Goal: Entertainment & Leisure: Consume media (video, audio)

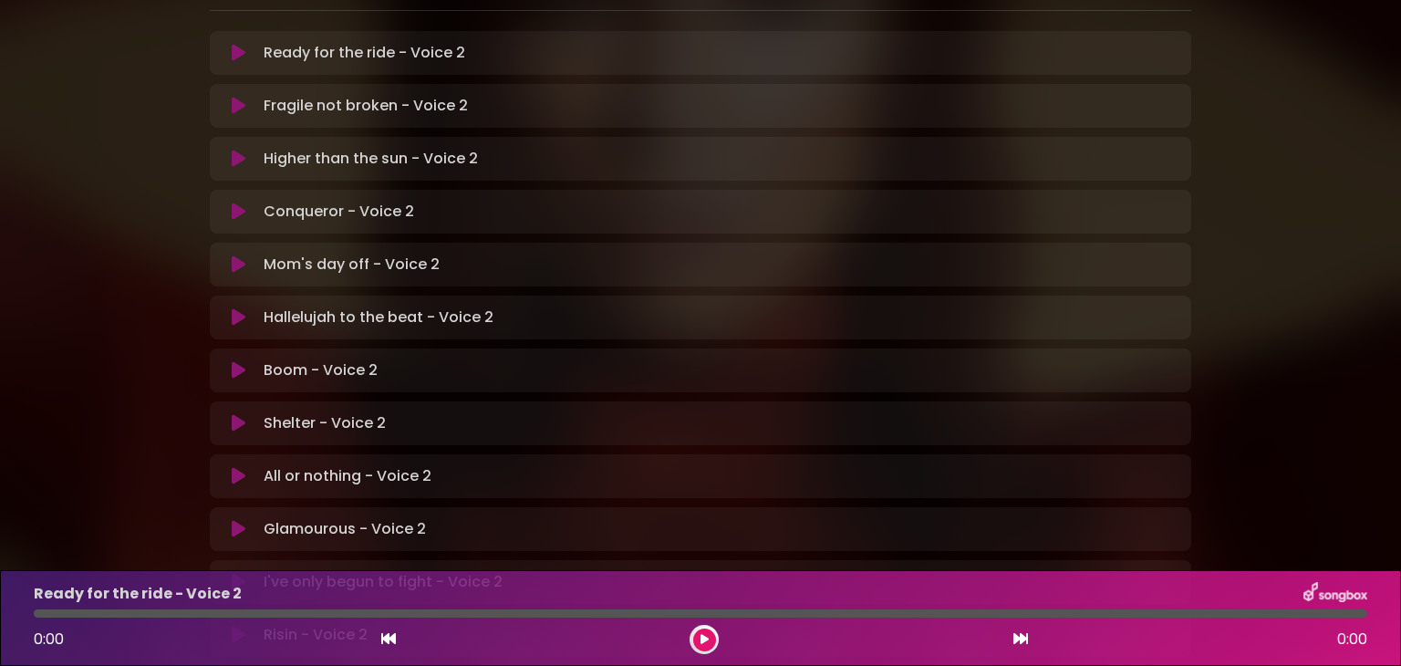
scroll to position [544, 0]
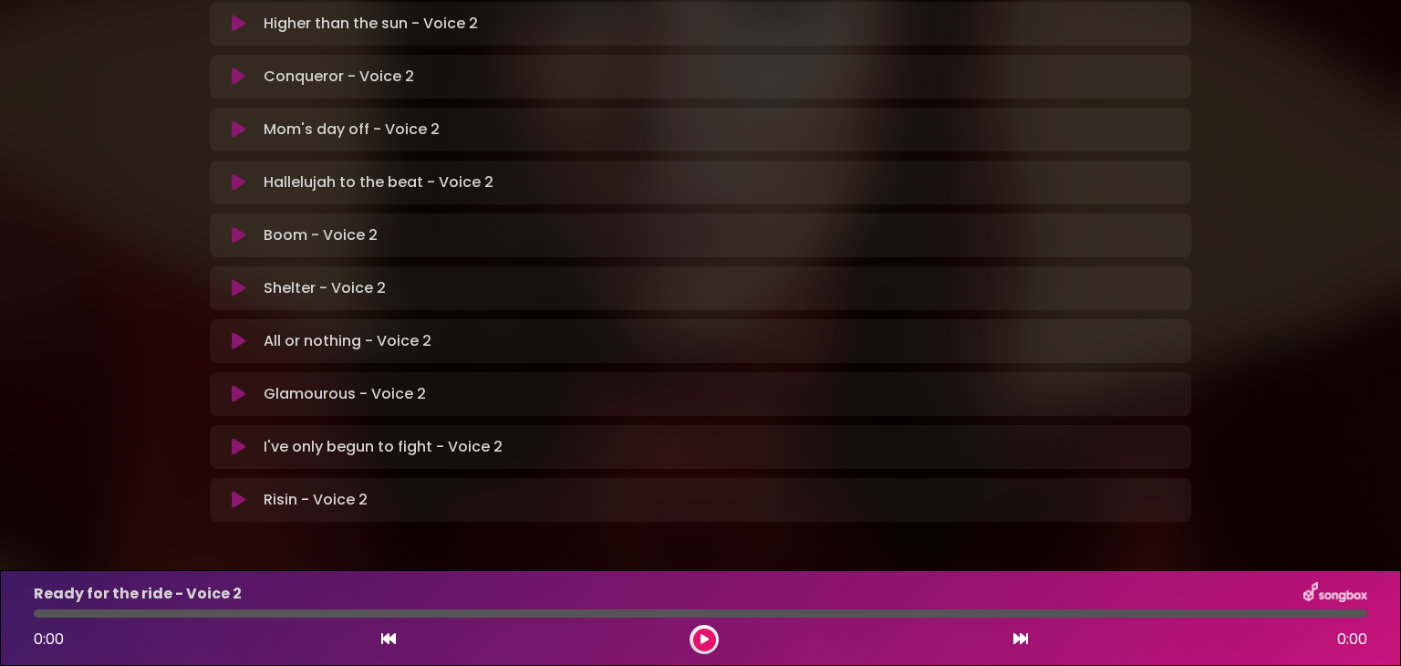
click at [244, 491] on icon at bounding box center [239, 500] width 14 height 18
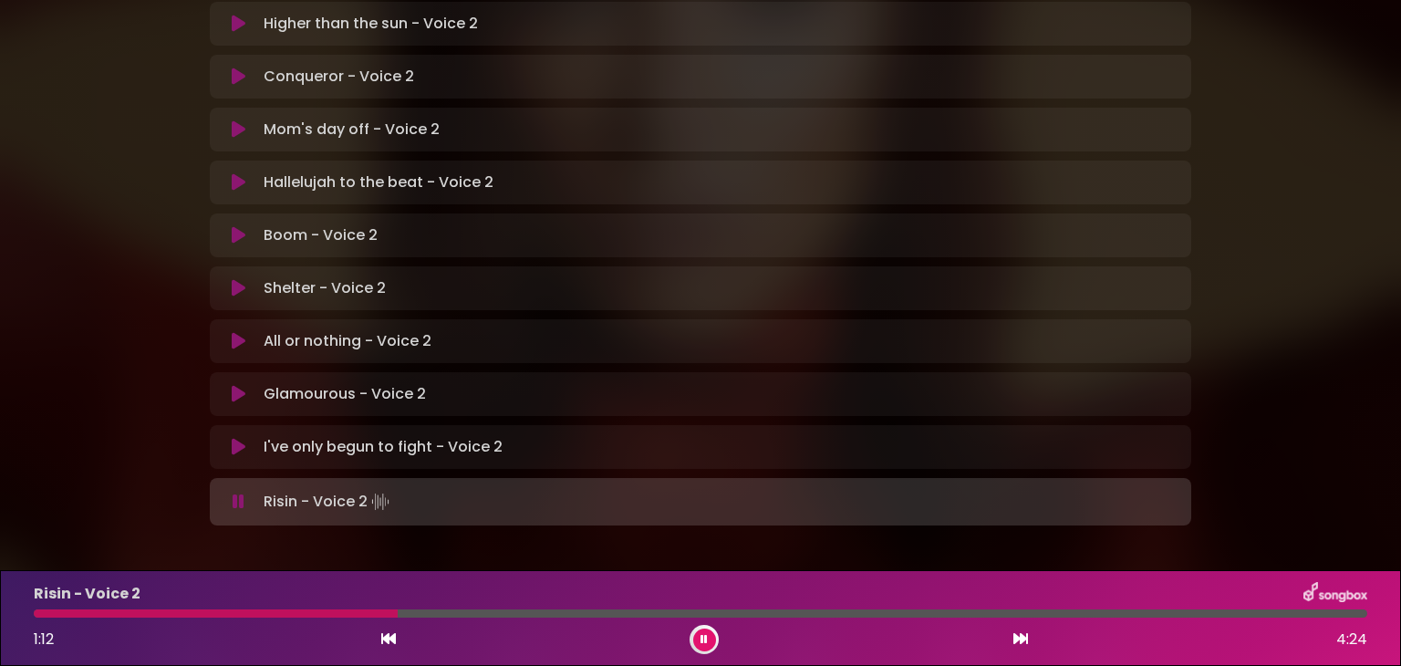
click at [704, 640] on icon at bounding box center [704, 639] width 7 height 11
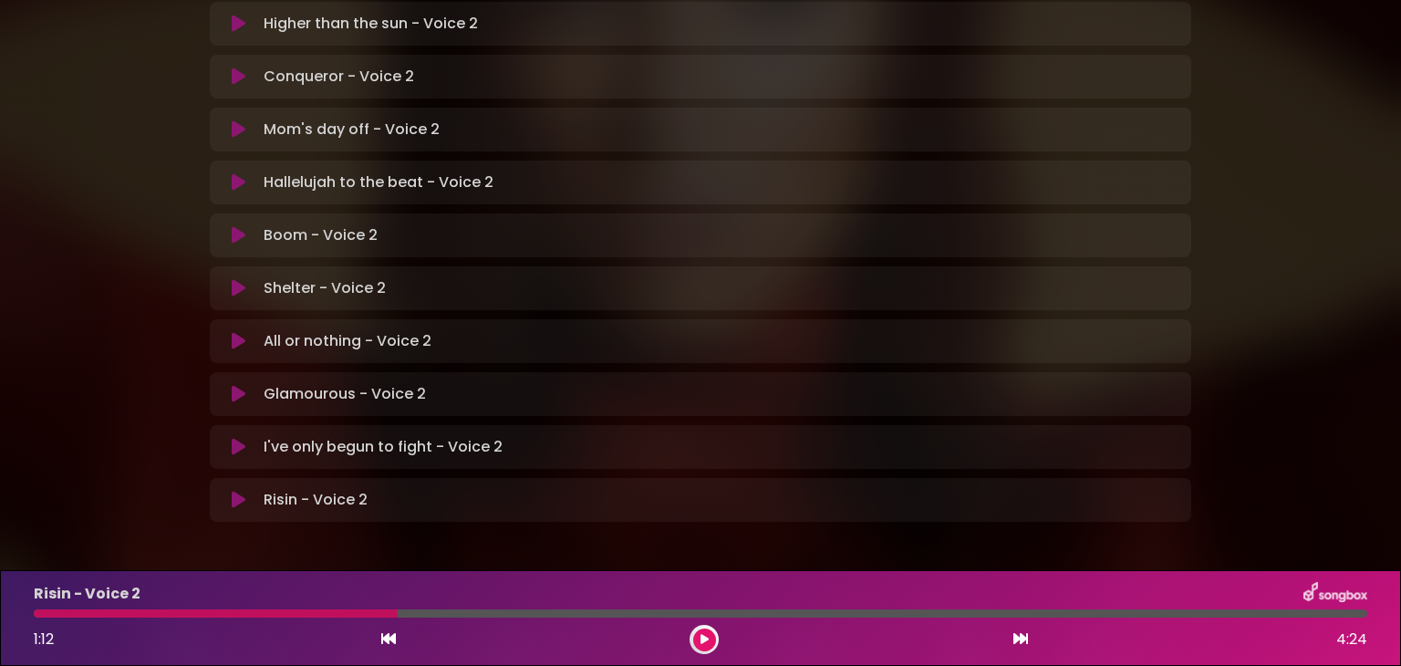
click at [34, 617] on div at bounding box center [700, 613] width 1355 height 8
click at [37, 618] on div "Risin - Voice 2 1:12 4:24" at bounding box center [700, 618] width 1355 height 72
click at [701, 636] on icon at bounding box center [705, 639] width 8 height 11
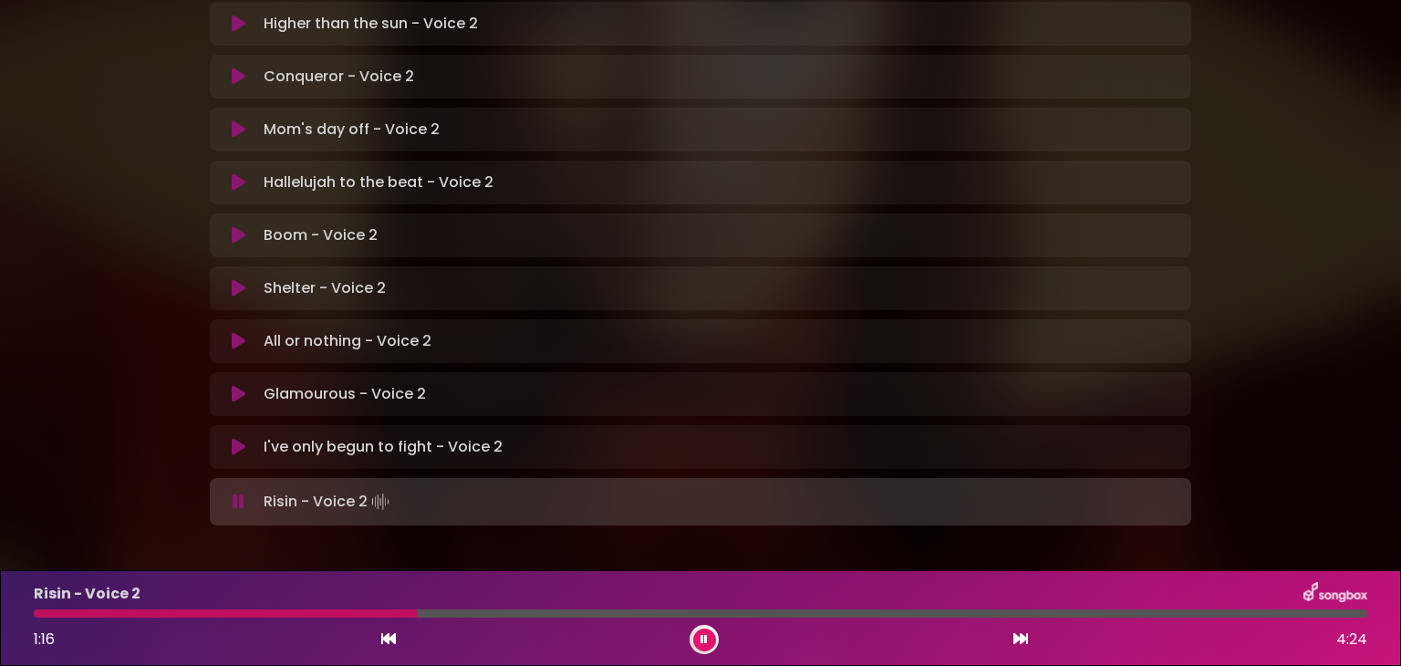
click at [37, 618] on div "Risin - Voice 2 1:16 4:24" at bounding box center [700, 618] width 1355 height 72
click at [697, 636] on button at bounding box center [704, 639] width 23 height 23
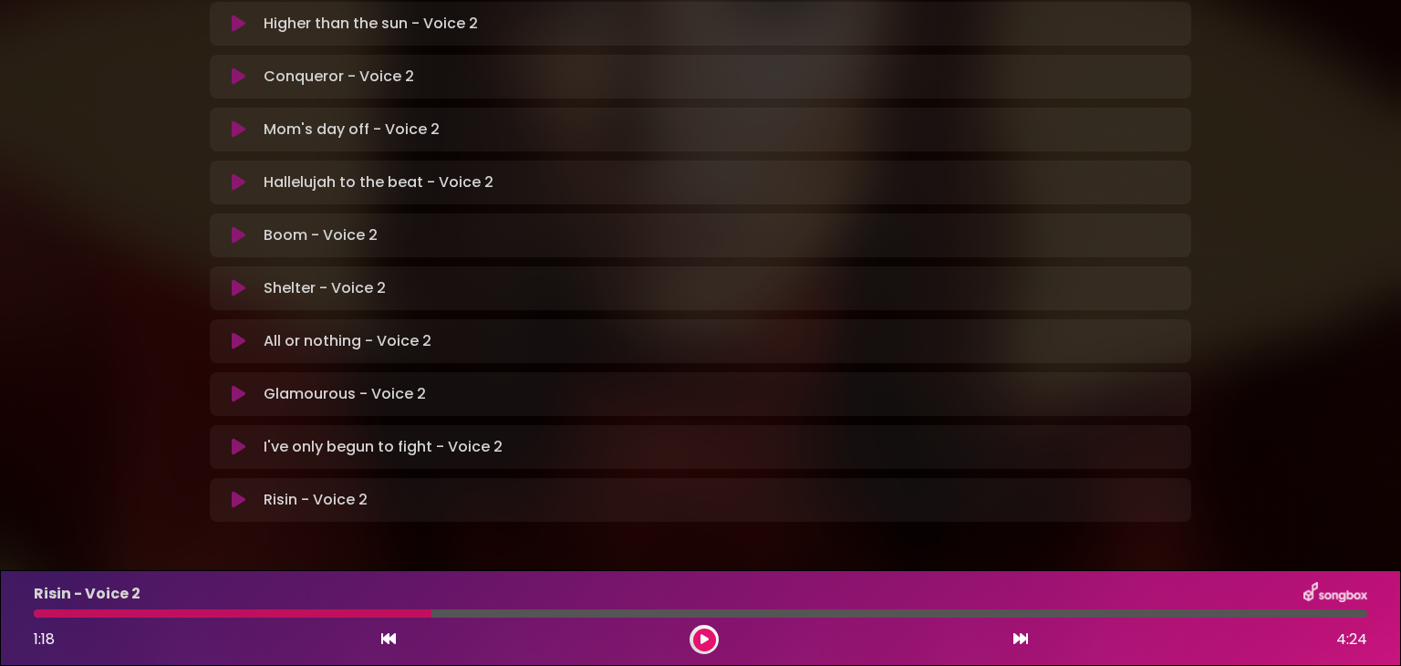
click at [36, 609] on div at bounding box center [233, 613] width 398 height 8
click at [707, 643] on icon at bounding box center [705, 639] width 8 height 11
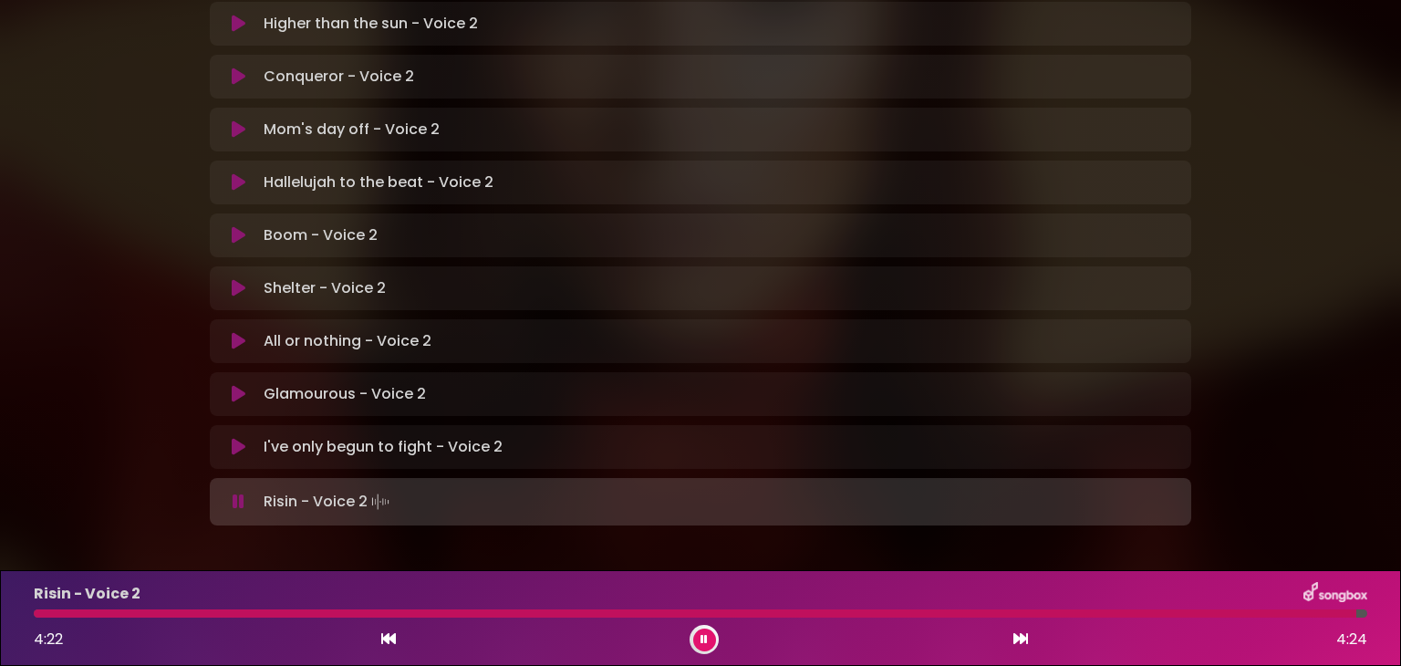
click at [711, 643] on button at bounding box center [704, 639] width 23 height 23
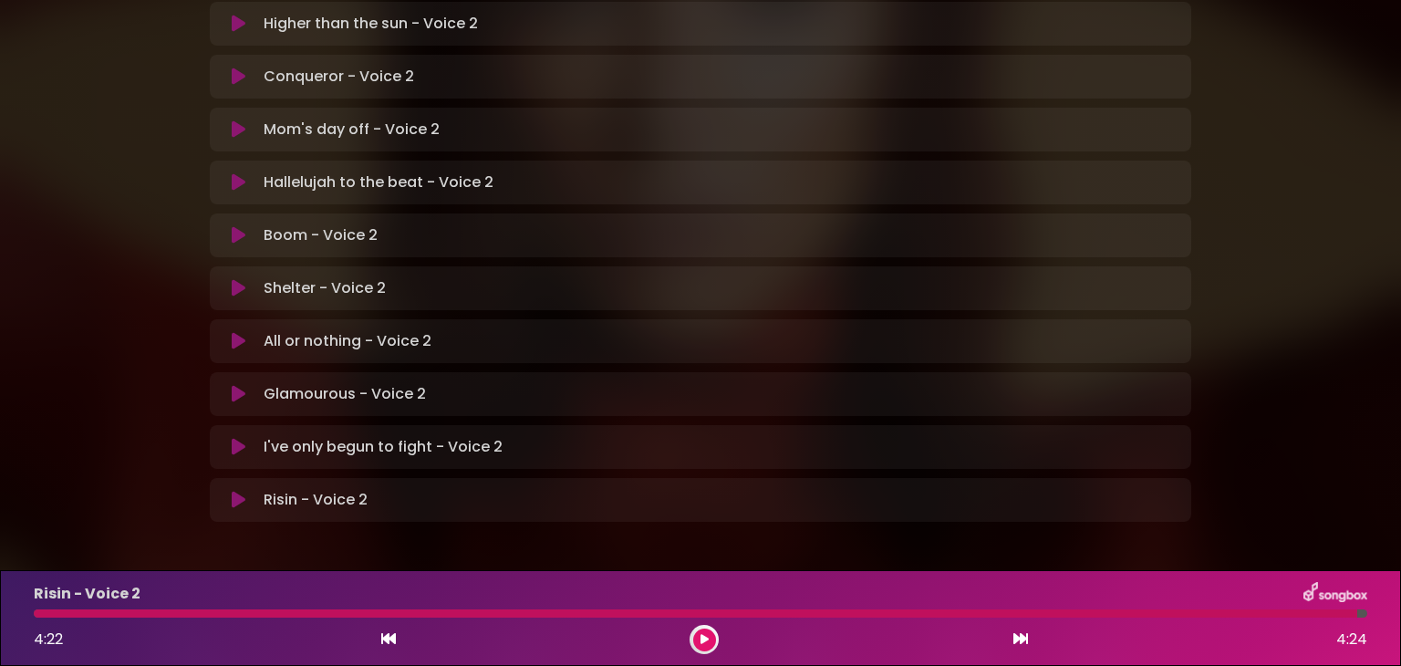
click at [711, 643] on button at bounding box center [704, 639] width 23 height 23
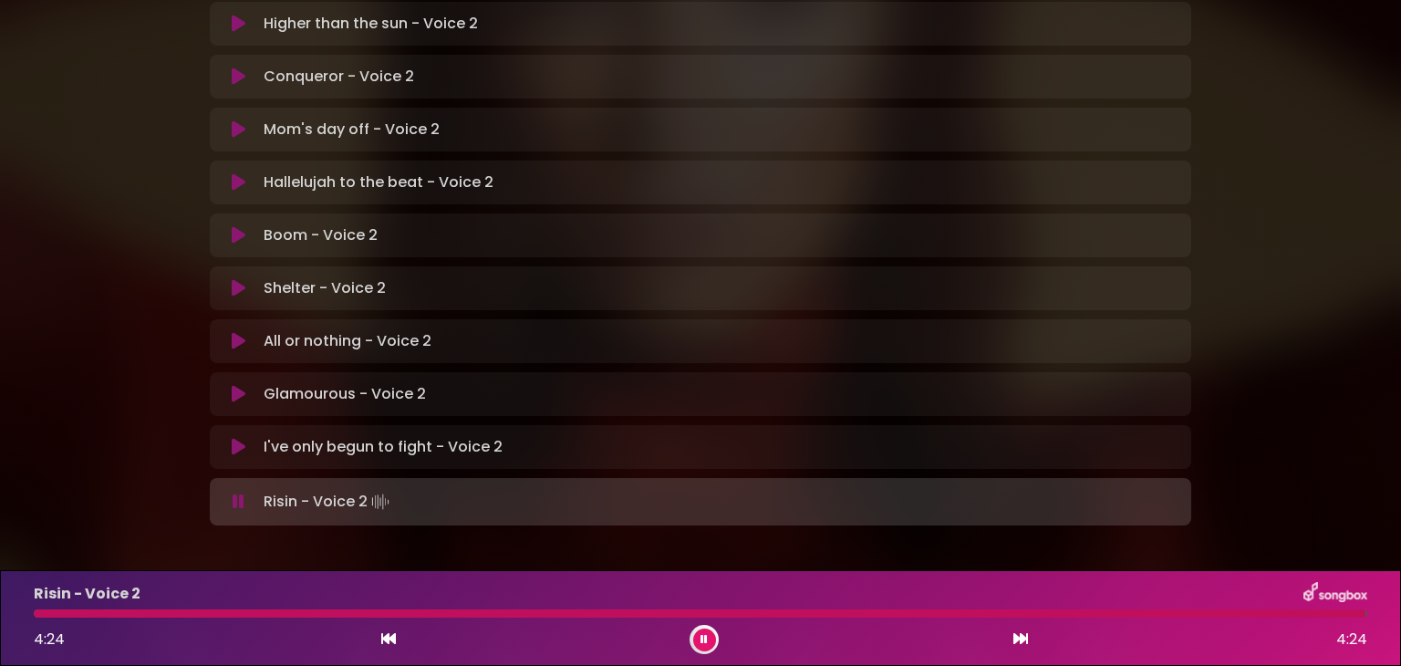
click at [40, 618] on div "Risin - Voice 2 4:24 4:24" at bounding box center [700, 618] width 1355 height 72
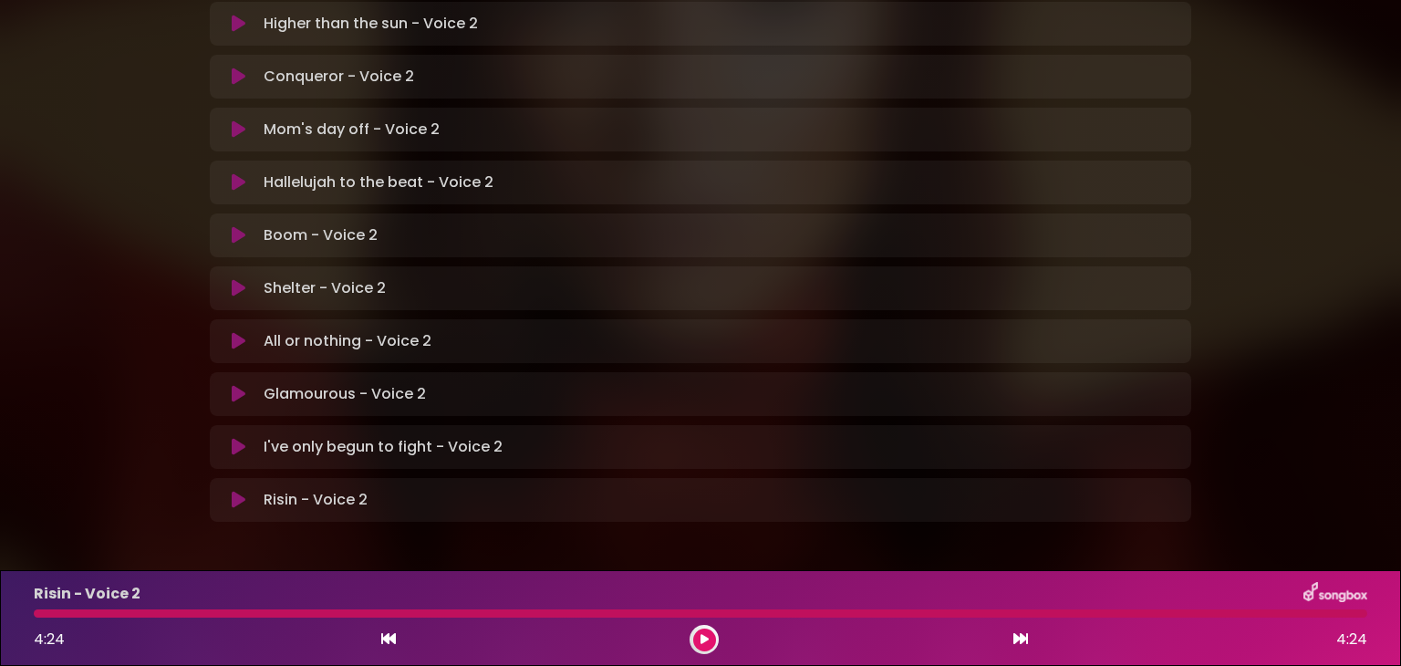
click at [36, 615] on div at bounding box center [701, 613] width 1334 height 8
click at [704, 639] on icon at bounding box center [705, 639] width 8 height 11
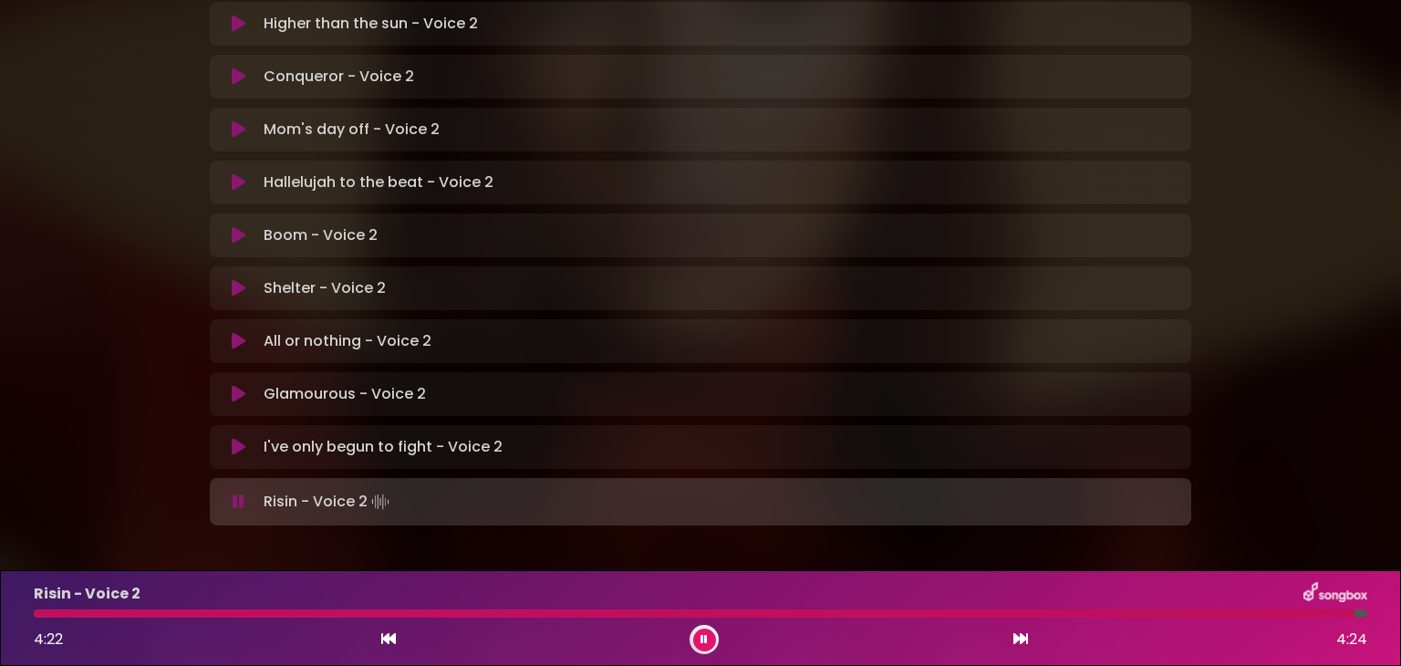
click at [709, 632] on button at bounding box center [704, 639] width 23 height 23
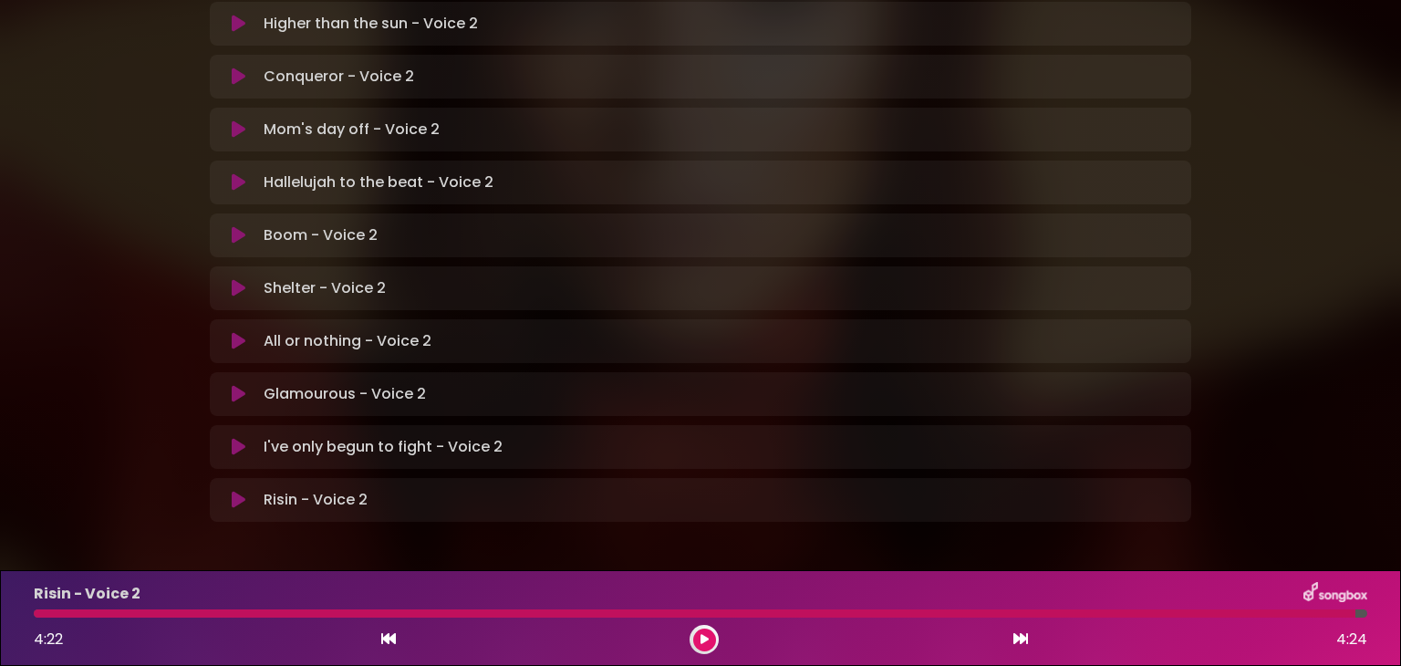
click at [978, 171] on div "Hallelujah to the beat - Voice 2 Loading Track..." at bounding box center [718, 182] width 924 height 22
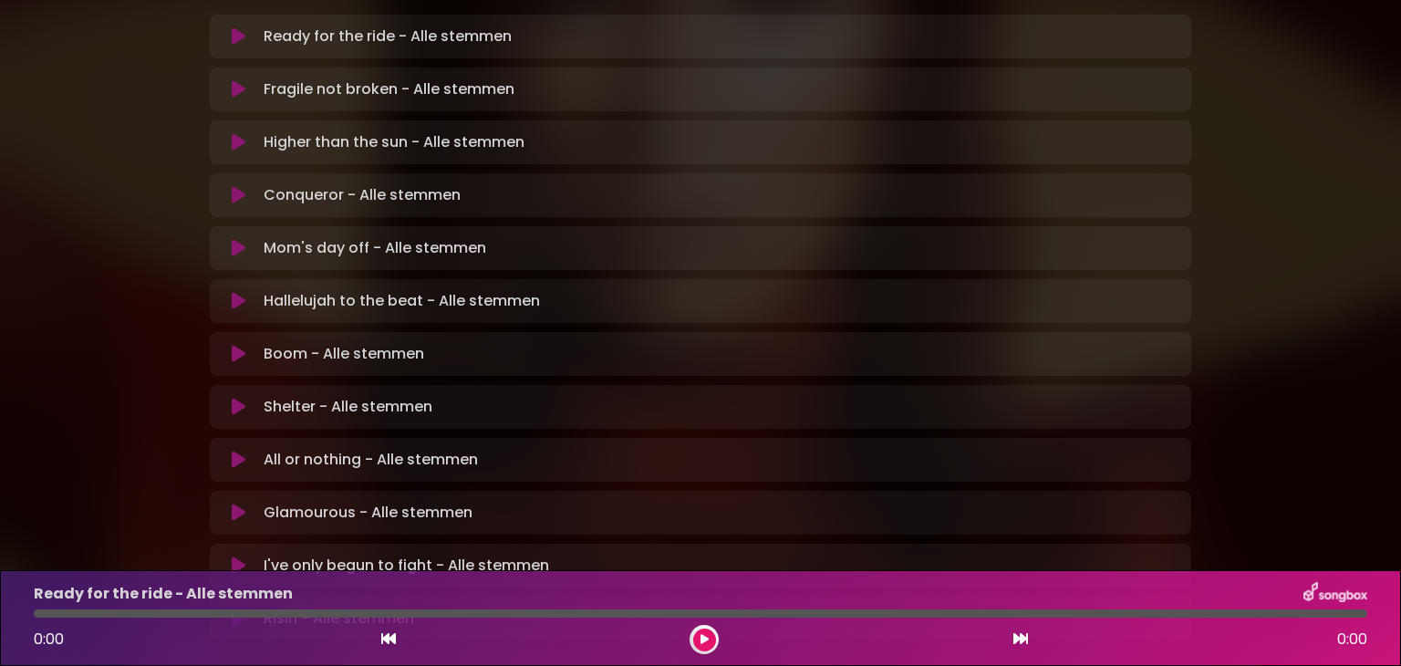
scroll to position [544, 0]
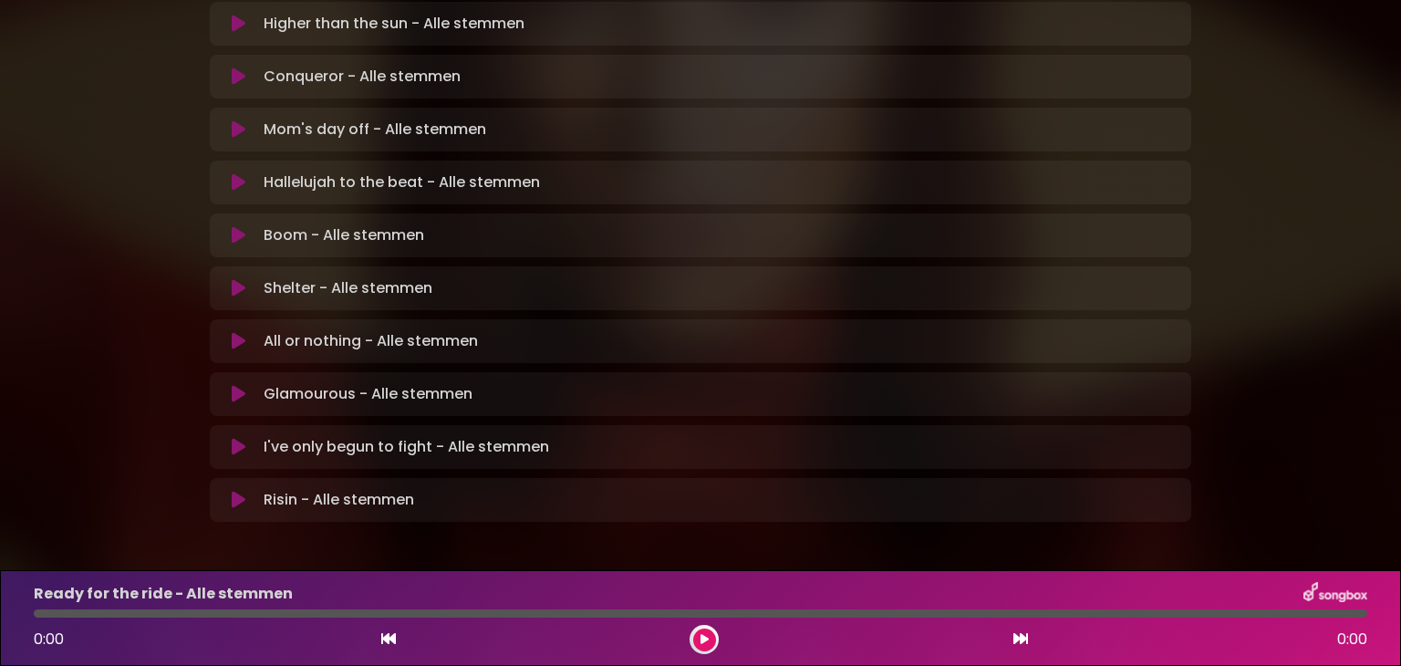
click at [239, 491] on icon at bounding box center [239, 500] width 14 height 18
